Goal: Complete application form

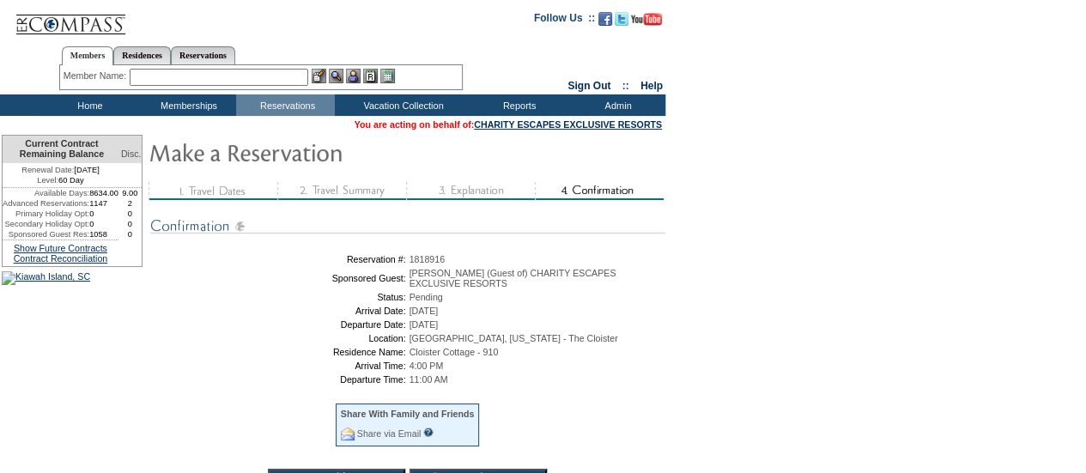
drag, startPoint x: 540, startPoint y: 362, endPoint x: 344, endPoint y: 262, distance: 220.0
click at [344, 262] on tbody "Reservation #: 1818916 Sponsored Guest: [PERSON_NAME] (Guest of) CHARITY ESCAPE…" at bounding box center [408, 370] width 508 height 233
copy tbody "Reservation #: 1818916 Sponsored Guest: [PERSON_NAME] (Guest of) CHARITY ESCAPE…"
click at [939, 184] on form "Follow Us ::" at bounding box center [543, 294] width 1086 height 589
click at [446, 258] on span "1818916" at bounding box center [428, 259] width 36 height 10
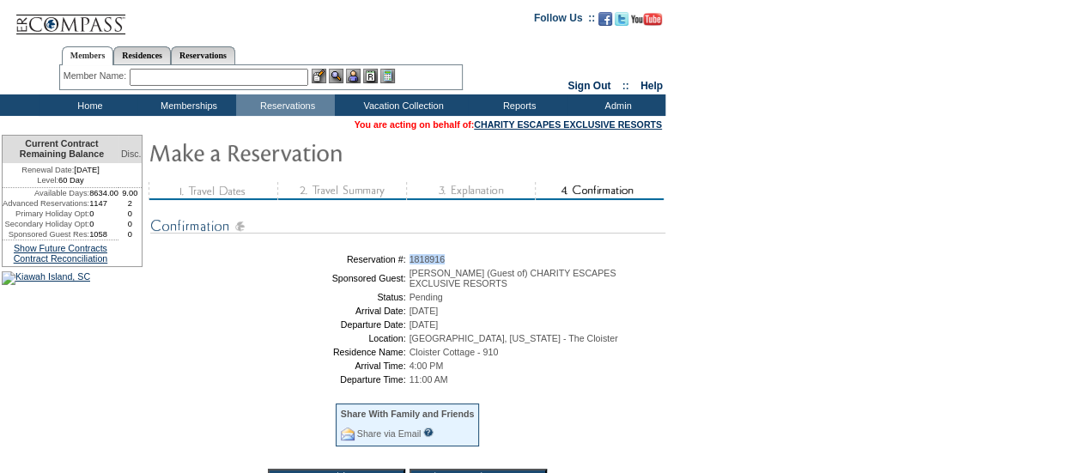
click at [446, 258] on span "1818916" at bounding box center [428, 259] width 36 height 10
copy span "1818916"
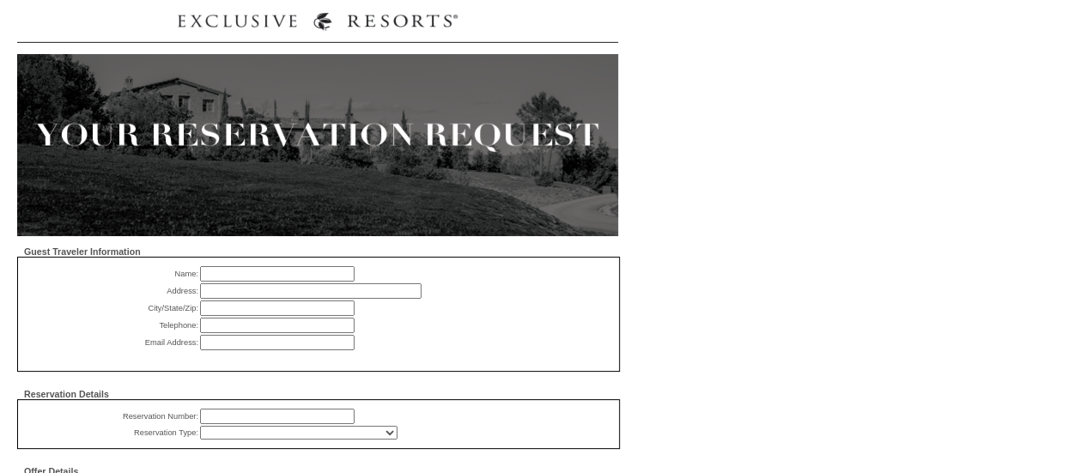
click at [318, 273] on input "text" at bounding box center [277, 273] width 155 height 15
type input "[PERSON_NAME]"
click at [276, 290] on input "text" at bounding box center [311, 290] width 222 height 15
type input "14650 Trading Path Way"
click at [295, 312] on input "text" at bounding box center [277, 308] width 155 height 15
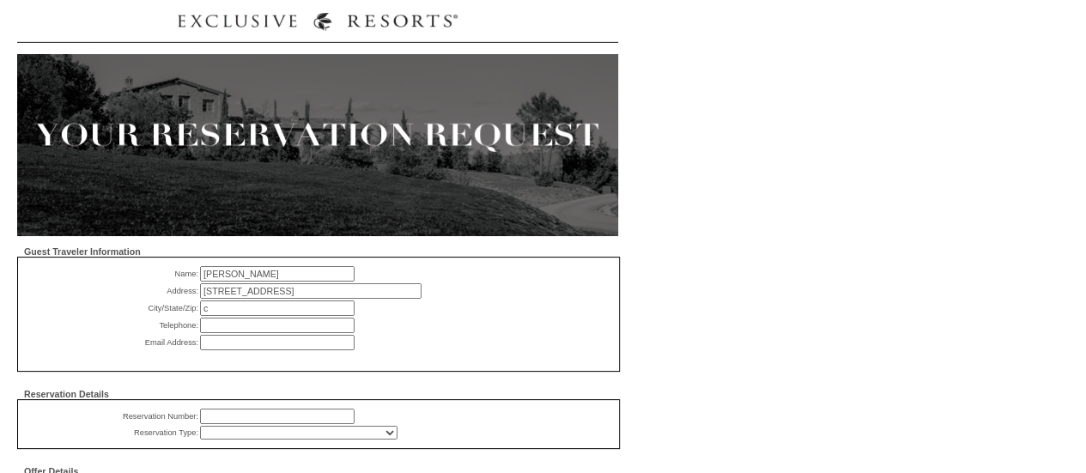
type input "Charlotte, NC 28277"
click at [271, 329] on input "text" at bounding box center [277, 325] width 155 height 15
paste input "704 – 236 -6999"
type input "704 – 236 -6999"
click at [243, 347] on input "text" at bounding box center [277, 342] width 155 height 15
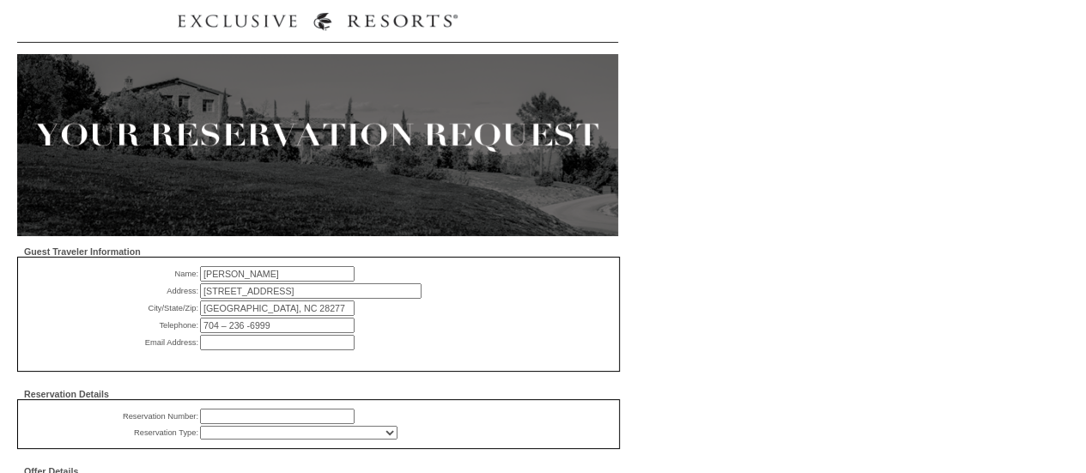
paste input "klangley26@me.com"
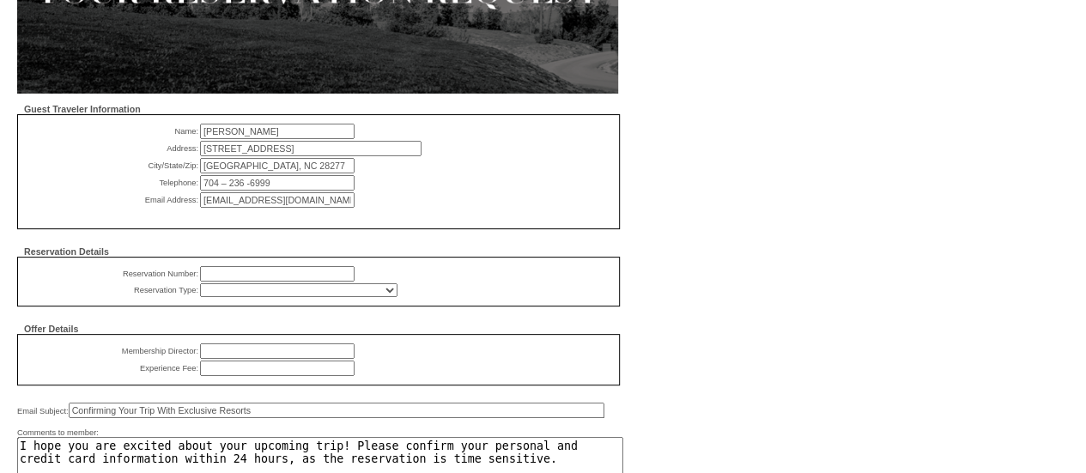
type input "klangley26@me.com"
click at [246, 282] on input "text" at bounding box center [277, 273] width 155 height 15
paste input "1818916"
type input "1818916"
click at [252, 295] on select "RD (Comp) - All Exec (Comp) - All Charity (Comp) - Member Donated Charity (Comp…" at bounding box center [298, 290] width 197 height 14
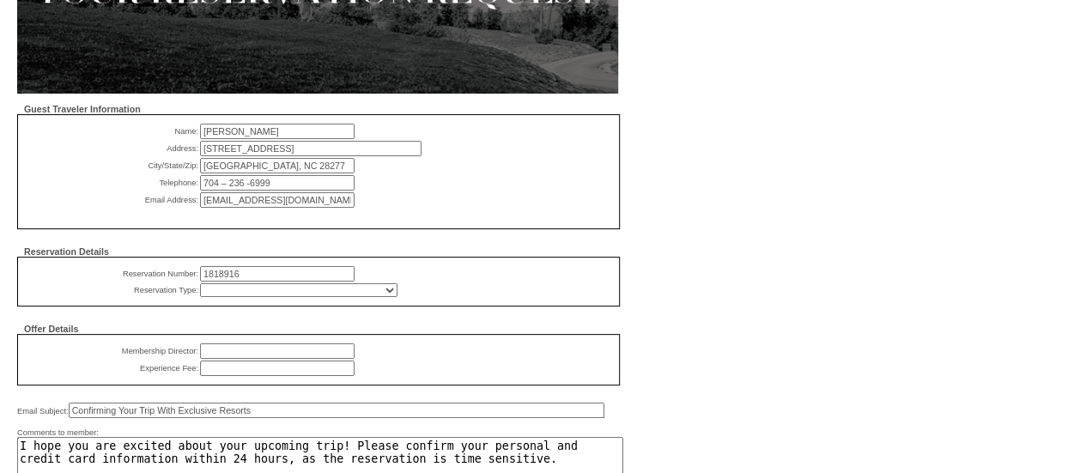
select select "815"
click at [200, 288] on select "RD (Comp) - All Exec (Comp) - All Charity (Comp) - Member Donated Charity (Comp…" at bounding box center [298, 290] width 197 height 14
click at [306, 357] on input "text" at bounding box center [277, 350] width 155 height 15
type input "Jake Hynek"
click at [273, 373] on input "text" at bounding box center [277, 368] width 155 height 15
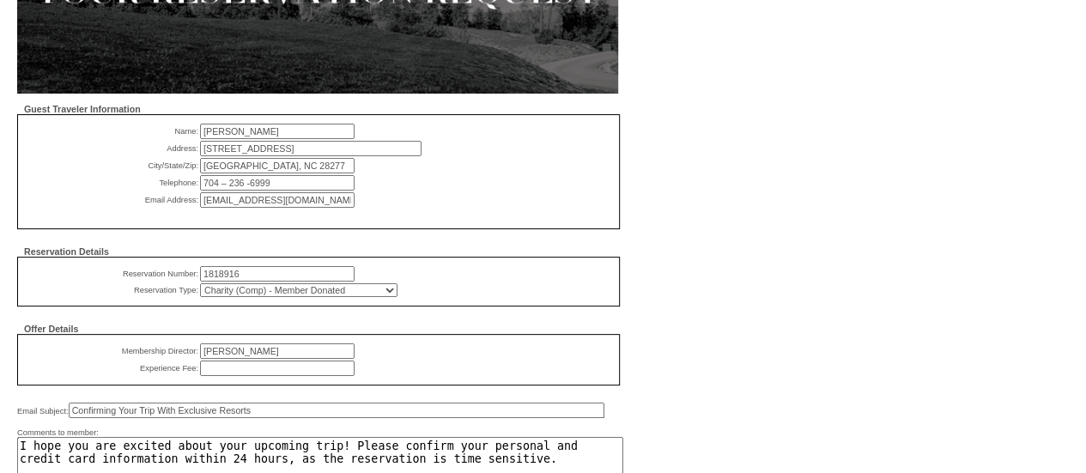
type input "$0"
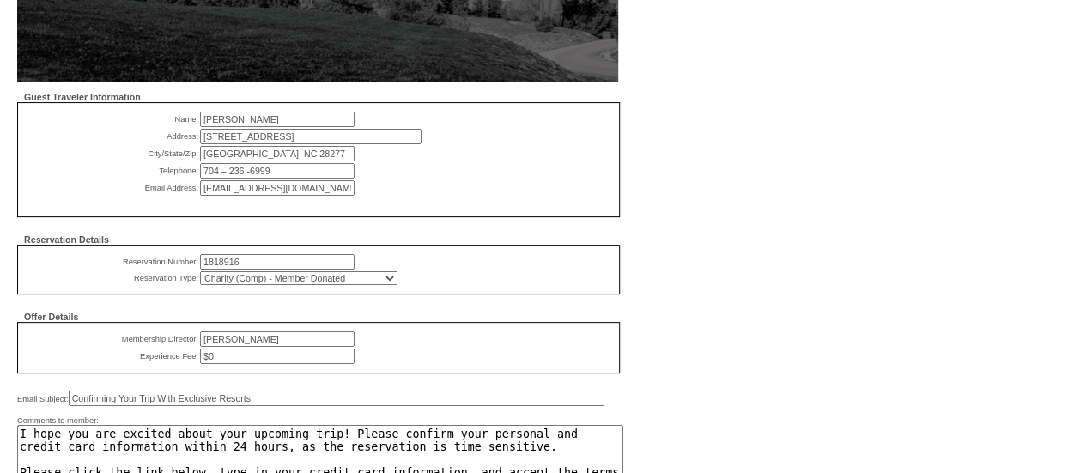
click at [762, 315] on form "Guest Traveler Information Name: Kathy Langley Please enter guest name Address:…" at bounding box center [551, 258] width 1069 height 827
